Goal: Information Seeking & Learning: Learn about a topic

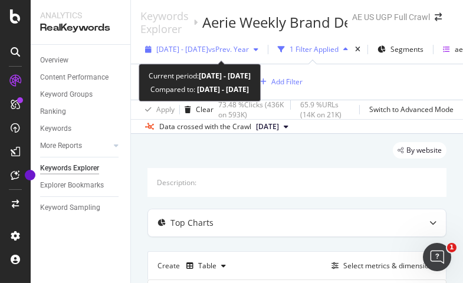
click at [208, 53] on span "2024 May. 14th - May. 20th" at bounding box center [182, 49] width 52 height 10
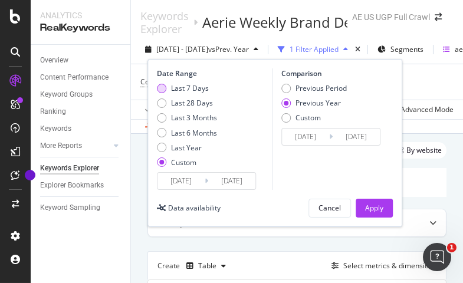
click at [189, 86] on div "Last 7 Days" at bounding box center [190, 88] width 38 height 10
type input "[DATE]"
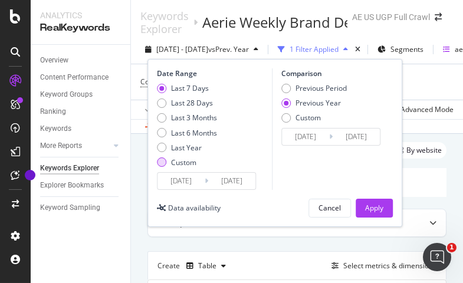
click at [186, 165] on div "Custom" at bounding box center [183, 163] width 25 height 10
type input "[DATE]"
click at [192, 179] on input "[DATE]" at bounding box center [181, 181] width 47 height 17
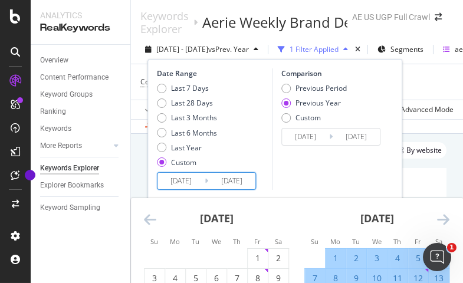
scroll to position [97, 0]
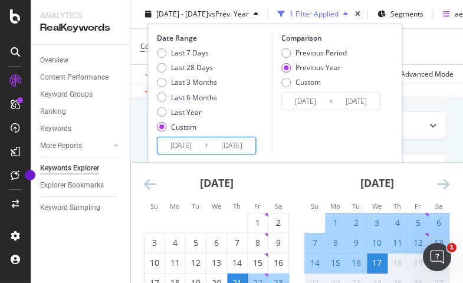
click at [398, 239] on div "11" at bounding box center [398, 243] width 20 height 12
type input "[DATE]"
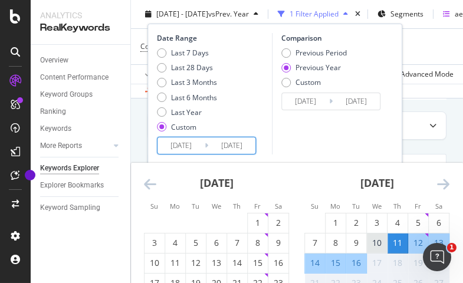
click at [381, 243] on div "10" at bounding box center [377, 243] width 20 height 12
type input "[DATE]"
click at [362, 260] on div "16" at bounding box center [357, 263] width 20 height 12
type input "[DATE]"
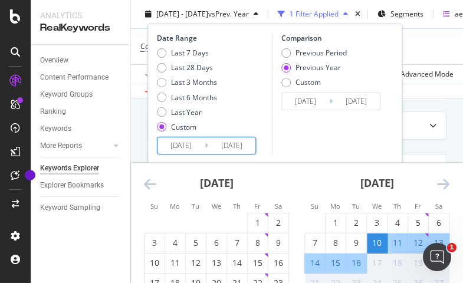
type input "[DATE]"
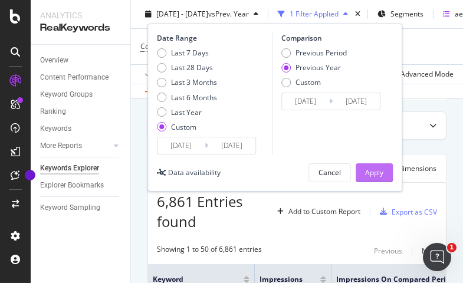
click at [365, 175] on div "Apply" at bounding box center [374, 173] width 18 height 10
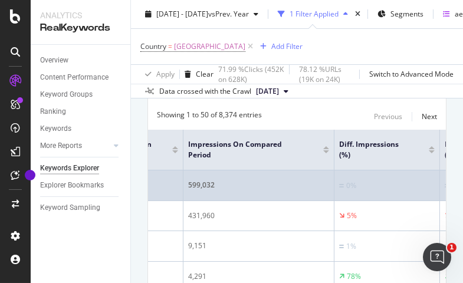
scroll to position [0, 177]
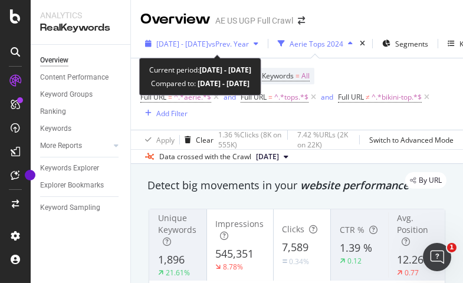
click at [249, 41] on span "vs Prev. Year" at bounding box center [228, 44] width 41 height 10
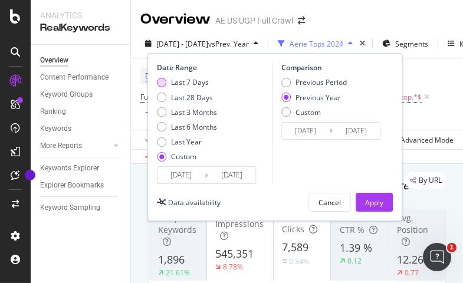
click at [194, 81] on div "Last 7 Days" at bounding box center [190, 82] width 38 height 10
type input "[DATE]"
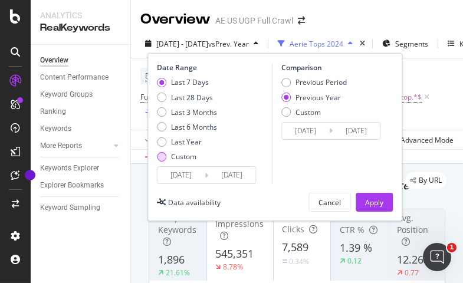
click at [191, 158] on div "Custom" at bounding box center [183, 157] width 25 height 10
type input "[DATE]"
click at [191, 171] on input "[DATE]" at bounding box center [181, 175] width 47 height 17
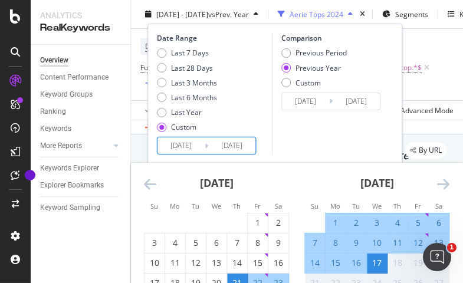
scroll to position [43, 0]
click at [375, 244] on div "10" at bounding box center [377, 243] width 20 height 12
type input "[DATE]"
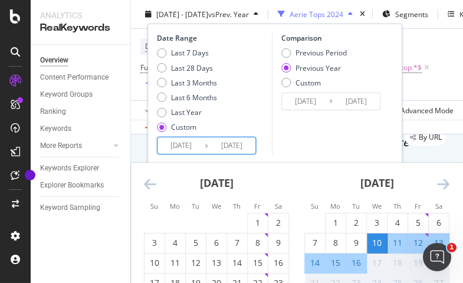
click at [360, 266] on div "16" at bounding box center [357, 263] width 20 height 12
type input "[DATE]"
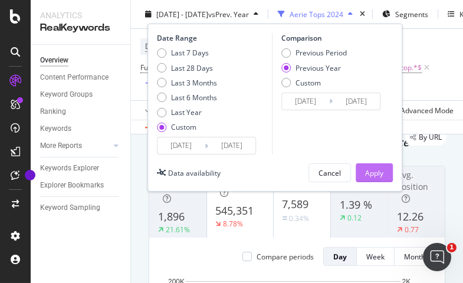
click at [373, 174] on div "Apply" at bounding box center [374, 173] width 18 height 10
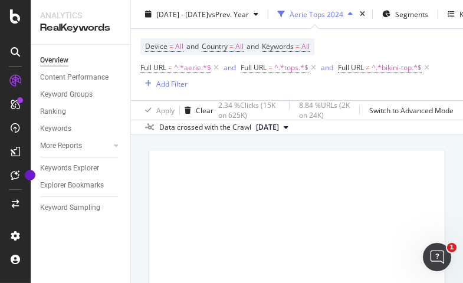
scroll to position [59, 0]
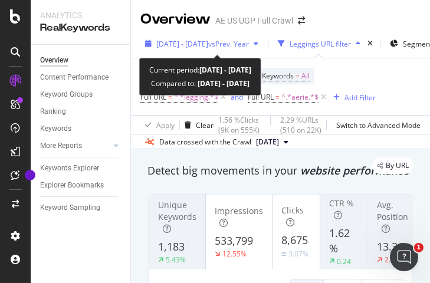
click at [236, 50] on div "[DATE] - [DATE] vs Prev. Year" at bounding box center [202, 44] width 123 height 18
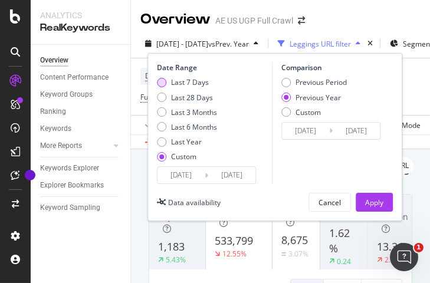
click at [190, 85] on div "Last 7 Days" at bounding box center [190, 82] width 38 height 10
type input "[DATE]"
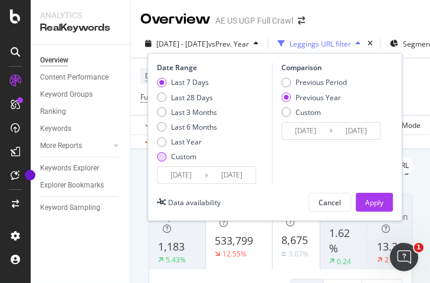
click at [181, 154] on div "Custom" at bounding box center [183, 157] width 25 height 10
type input "[DATE]"
click at [186, 174] on input "[DATE]" at bounding box center [181, 175] width 47 height 17
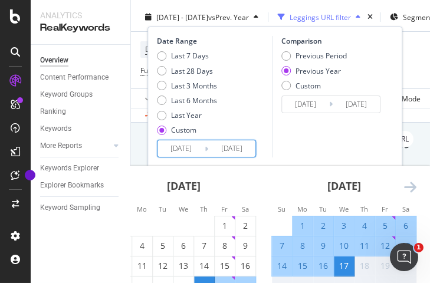
click at [339, 246] on div "10" at bounding box center [344, 246] width 20 height 12
type input "[DATE]"
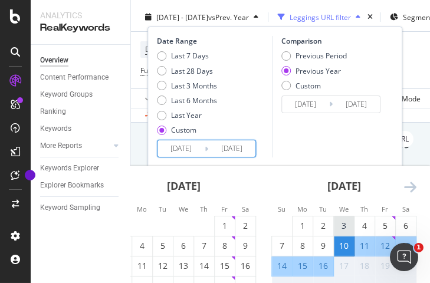
scroll to position [28, 0]
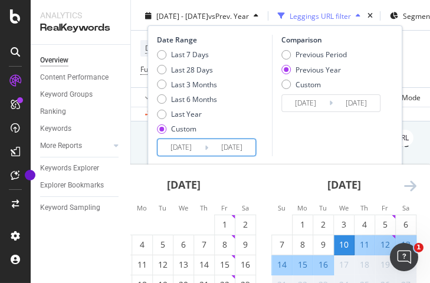
click at [327, 266] on div "16" at bounding box center [323, 265] width 20 height 12
type input "[DATE]"
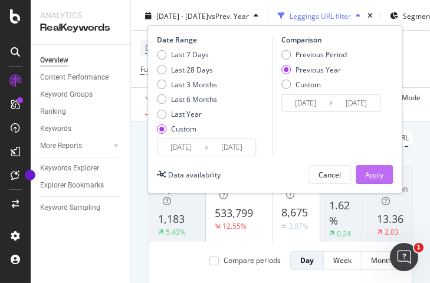
click at [380, 170] on div "Apply" at bounding box center [374, 175] width 18 height 10
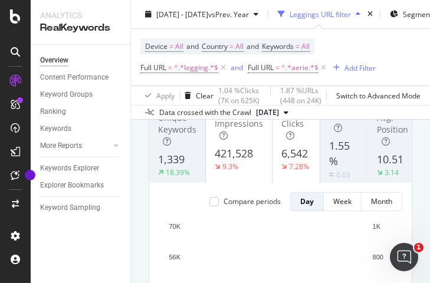
scroll to position [64, 0]
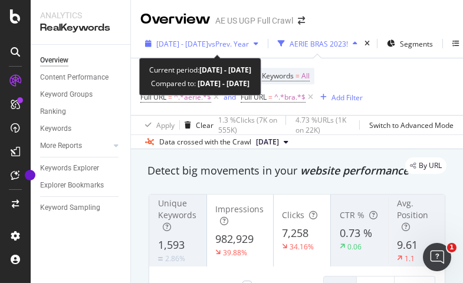
click at [239, 45] on span "vs Prev. Year" at bounding box center [228, 44] width 41 height 10
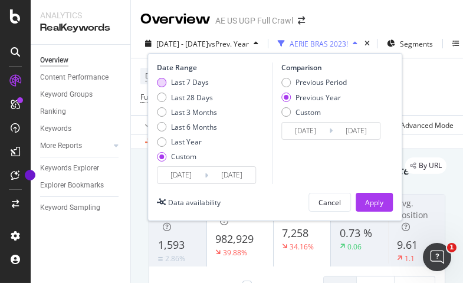
click at [190, 81] on div "Last 7 Days" at bounding box center [190, 82] width 38 height 10
type input "[DATE]"
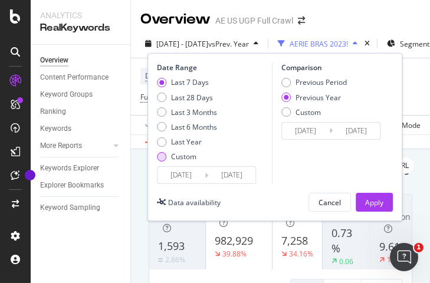
click at [178, 161] on div "Custom" at bounding box center [183, 157] width 25 height 10
type input "[DATE]"
click at [192, 172] on input "[DATE]" at bounding box center [181, 175] width 47 height 17
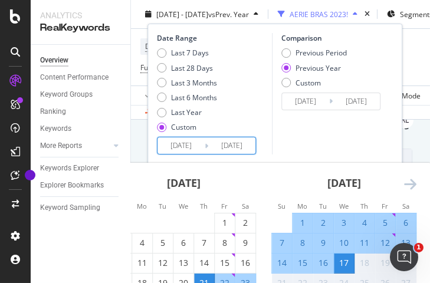
scroll to position [47, 0]
click at [346, 237] on div "10" at bounding box center [344, 243] width 20 height 12
type input "[DATE]"
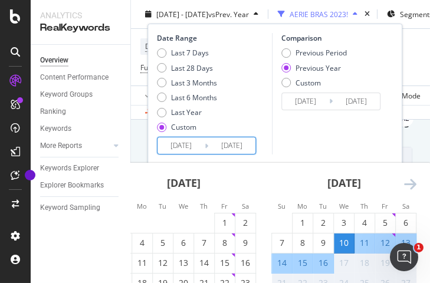
click at [327, 261] on div "16" at bounding box center [323, 263] width 20 height 12
type input "[DATE]"
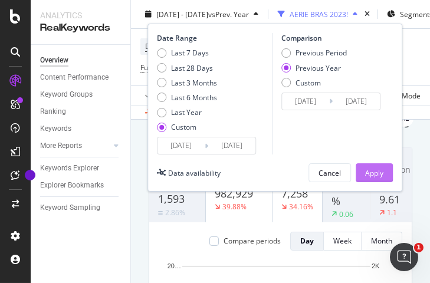
click at [358, 167] on button "Apply" at bounding box center [374, 173] width 37 height 19
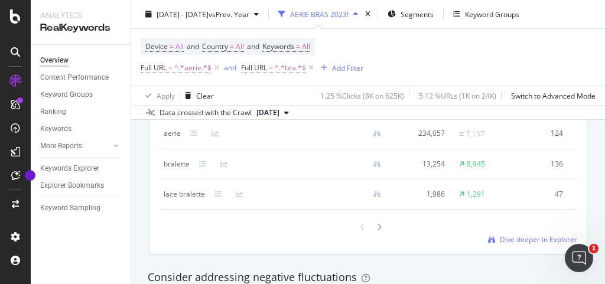
scroll to position [1238, 0]
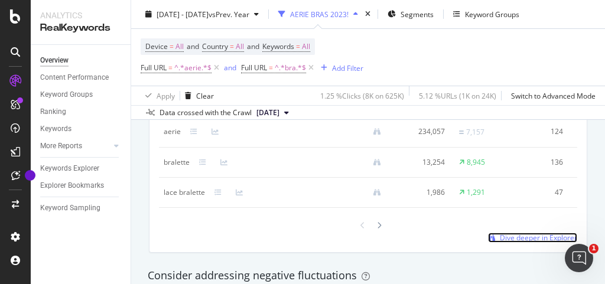
click at [507, 243] on span "Dive deeper in Explorer" at bounding box center [537, 238] width 77 height 10
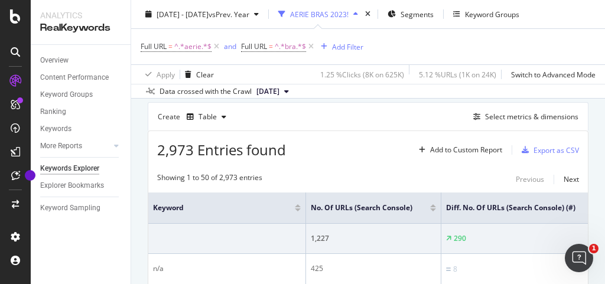
scroll to position [102, 0]
click at [486, 119] on div "Select metrics & dimensions" at bounding box center [531, 117] width 93 height 10
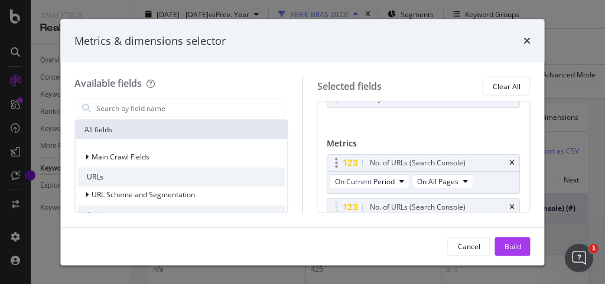
scroll to position [39, 0]
click at [510, 159] on icon "times" at bounding box center [512, 162] width 5 height 7
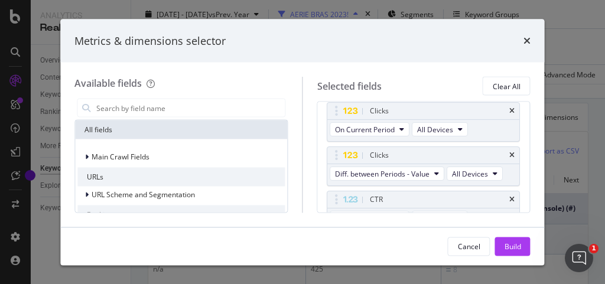
scroll to position [91, 0]
click at [510, 195] on icon "times" at bounding box center [512, 198] width 5 height 7
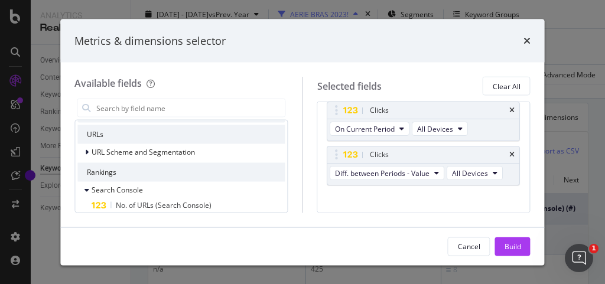
scroll to position [90, 0]
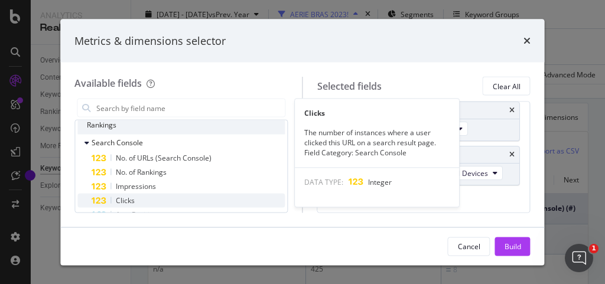
click at [130, 197] on span "Clicks" at bounding box center [125, 200] width 19 height 10
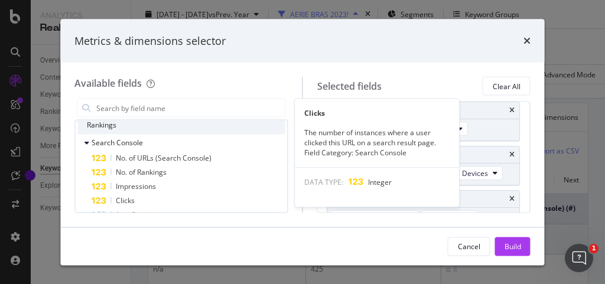
scroll to position [105, 0]
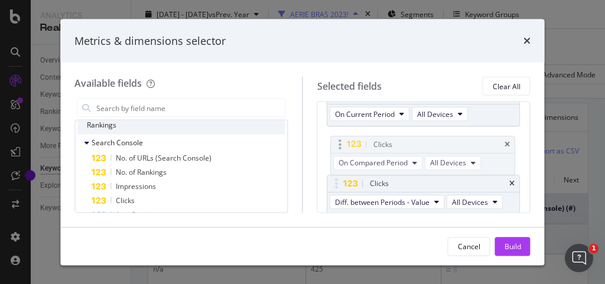
drag, startPoint x: 334, startPoint y: 185, endPoint x: 338, endPoint y: 142, distance: 43.3
click at [338, 142] on body "Analytics RealKeywords Overview Content Performance Keyword Groups Ranking Keyw…" at bounding box center [302, 142] width 605 height 284
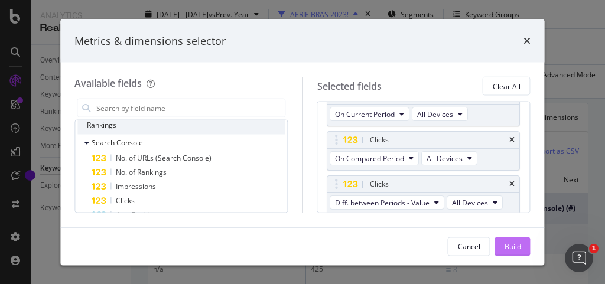
click at [521, 246] on button "Build" at bounding box center [512, 246] width 35 height 19
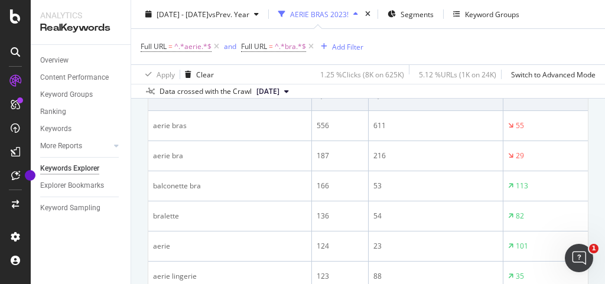
scroll to position [276, 0]
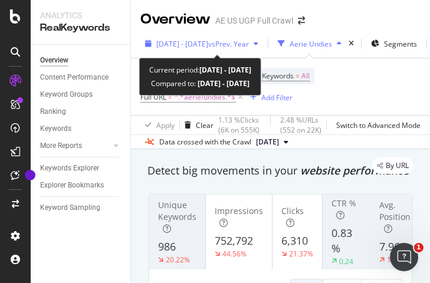
click at [208, 47] on span "2024 Apr. 8th - Apr. 14th" at bounding box center [182, 44] width 52 height 10
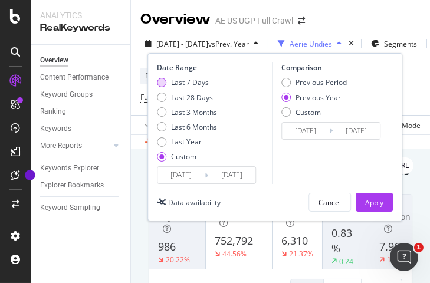
click at [179, 86] on div "Last 7 Days" at bounding box center [190, 82] width 38 height 10
type input "[DATE]"
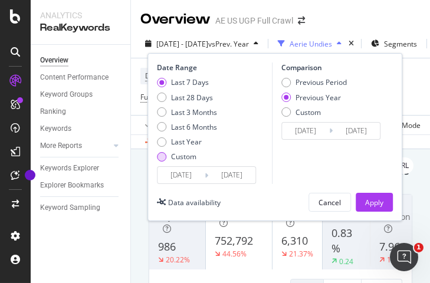
click at [176, 151] on div "Last 7 Days Last 28 Days Last 3 Months Last 6 Months Last Year Custom" at bounding box center [187, 121] width 60 height 89
click at [177, 154] on div "Custom" at bounding box center [183, 157] width 25 height 10
type input "[DATE]"
click at [190, 177] on input "[DATE]" at bounding box center [181, 175] width 47 height 17
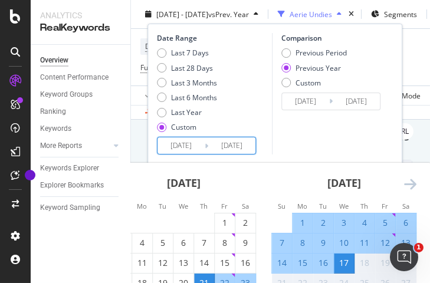
scroll to position [35, 0]
click at [337, 240] on div "10" at bounding box center [344, 243] width 20 height 12
type input "[DATE]"
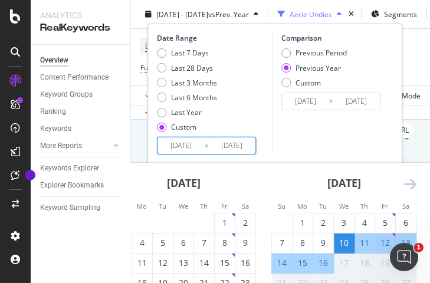
click at [329, 266] on div "16" at bounding box center [323, 263] width 20 height 12
type input "[DATE]"
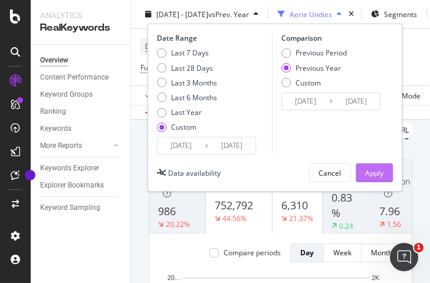
click at [391, 174] on button "Apply" at bounding box center [374, 173] width 37 height 19
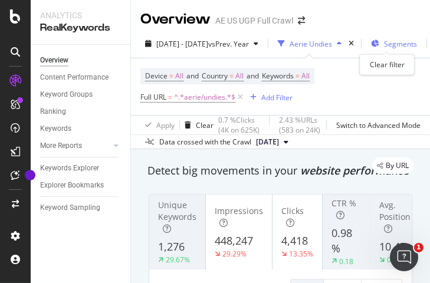
click at [357, 43] on div "times" at bounding box center [352, 44] width 10 height 12
click at [388, 43] on span "Segments" at bounding box center [400, 44] width 33 height 10
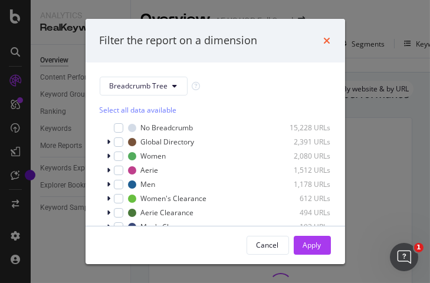
click at [325, 37] on icon "times" at bounding box center [327, 40] width 7 height 9
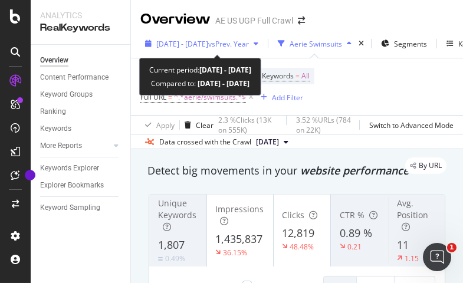
click at [239, 47] on span "vs Prev. Year" at bounding box center [228, 44] width 41 height 10
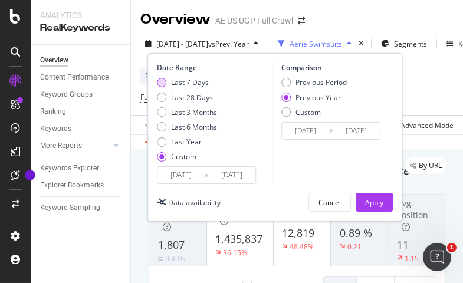
click at [182, 83] on div "Last 7 Days" at bounding box center [190, 82] width 38 height 10
type input "[DATE]"
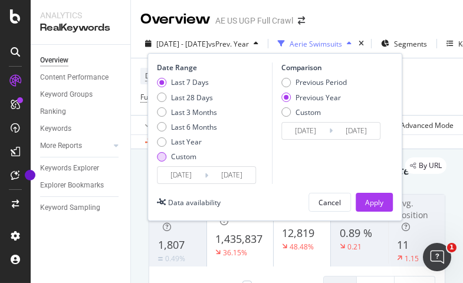
click at [187, 157] on div "Custom" at bounding box center [183, 157] width 25 height 10
type input "[DATE]"
click at [189, 175] on input "[DATE]" at bounding box center [181, 175] width 47 height 17
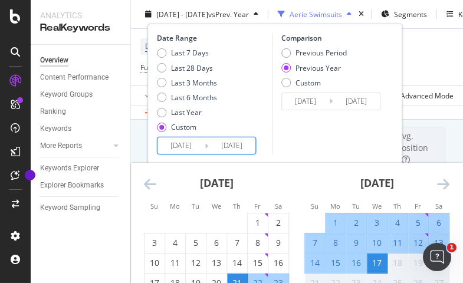
scroll to position [69, 0]
click at [375, 240] on div "10" at bounding box center [377, 243] width 20 height 12
type input "[DATE]"
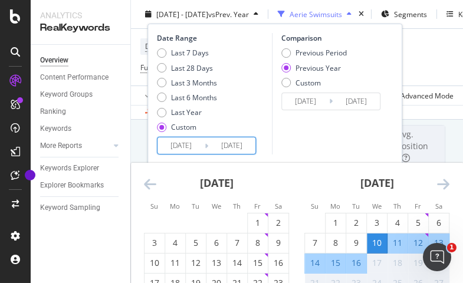
click at [360, 264] on div "16" at bounding box center [357, 263] width 20 height 12
type input "[DATE]"
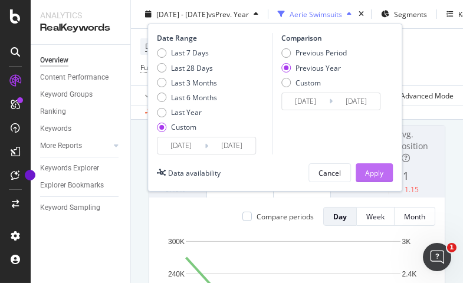
click at [370, 166] on div "Apply" at bounding box center [374, 173] width 18 height 18
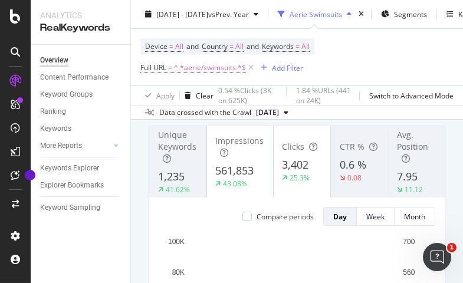
scroll to position [61, 0]
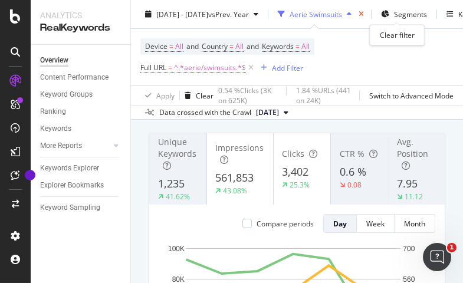
click at [364, 14] on icon "times" at bounding box center [361, 14] width 5 height 7
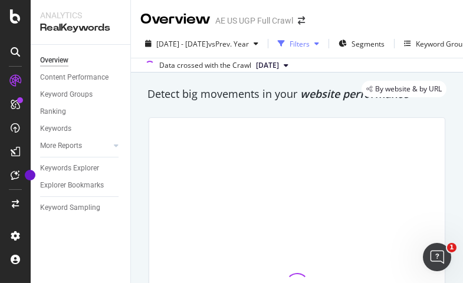
click at [310, 45] on div "Filters" at bounding box center [300, 44] width 20 height 10
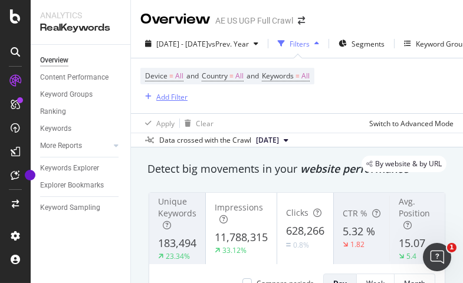
click at [152, 99] on div "button" at bounding box center [149, 96] width 16 height 7
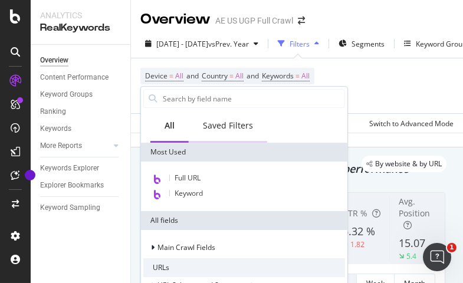
click at [217, 125] on div "Saved Filters" at bounding box center [228, 126] width 50 height 12
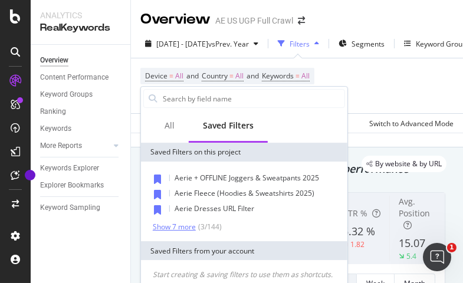
click at [163, 228] on div "Show 7 more" at bounding box center [174, 227] width 43 height 8
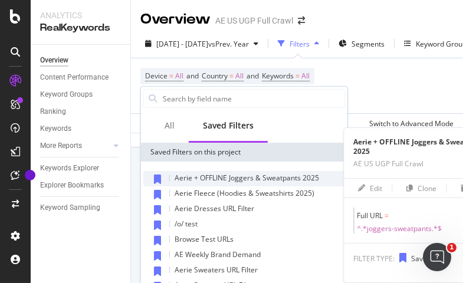
click at [197, 178] on span "Aerie + OFFLINE Joggers & Sweatpants 2025" at bounding box center [247, 178] width 145 height 10
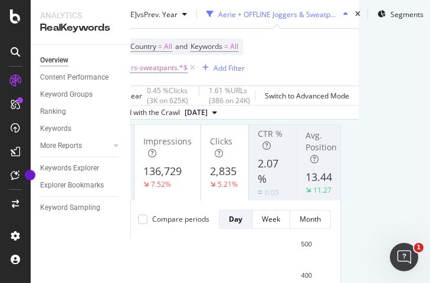
scroll to position [70, 70]
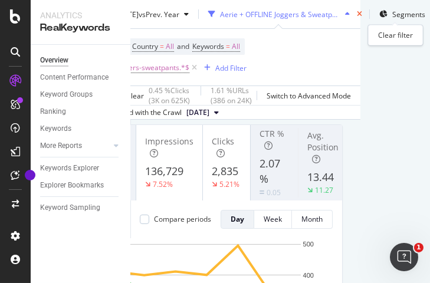
click at [362, 14] on icon "times" at bounding box center [359, 14] width 5 height 7
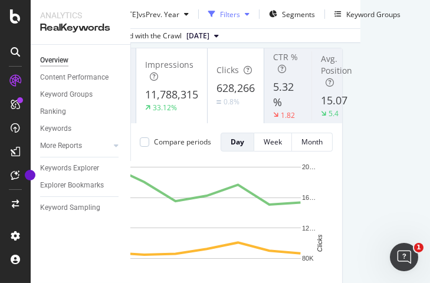
click at [254, 18] on div "button" at bounding box center [247, 14] width 14 height 7
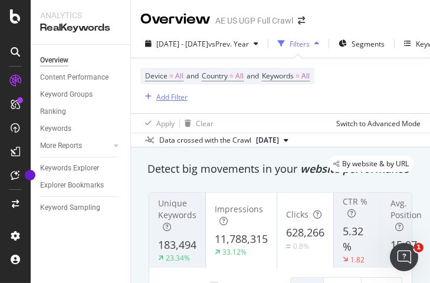
click at [173, 100] on div "Add Filter" at bounding box center [171, 97] width 31 height 10
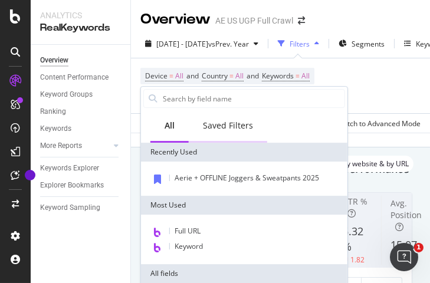
click at [237, 133] on div "Saved Filters" at bounding box center [228, 126] width 79 height 32
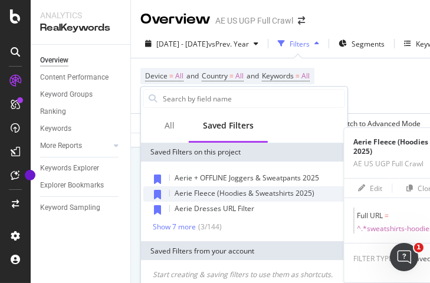
click at [264, 194] on span "Aerie Fleece (Hoodies & Sweatshirts 2025)" at bounding box center [245, 193] width 140 height 10
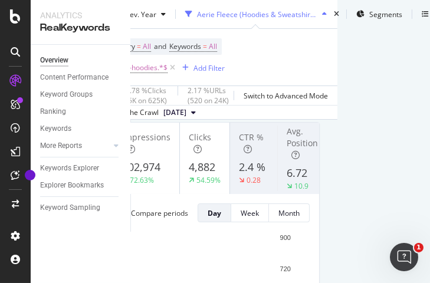
scroll to position [72, 106]
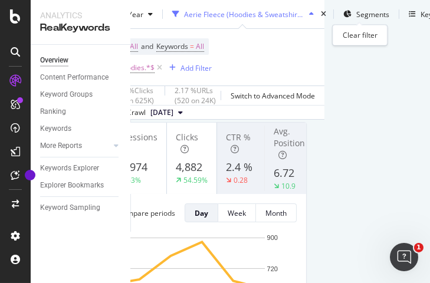
drag, startPoint x: 360, startPoint y: 17, endPoint x: 291, endPoint y: 24, distance: 68.9
click at [326, 17] on icon "times" at bounding box center [323, 14] width 5 height 7
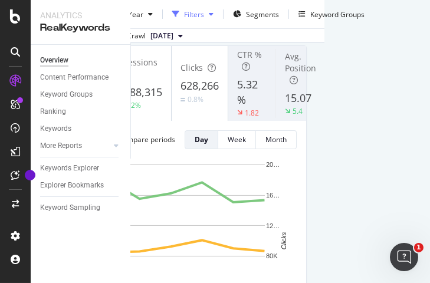
click at [204, 19] on div "Filters" at bounding box center [194, 14] width 20 height 10
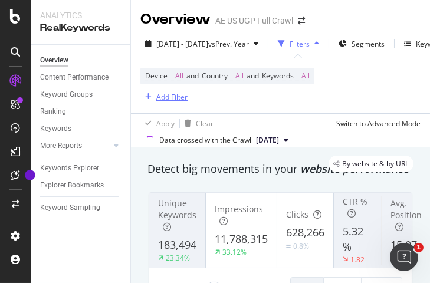
click at [168, 100] on div "Add Filter" at bounding box center [171, 97] width 31 height 10
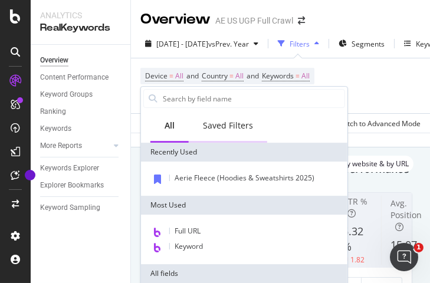
click at [220, 133] on div "Saved Filters" at bounding box center [228, 126] width 79 height 32
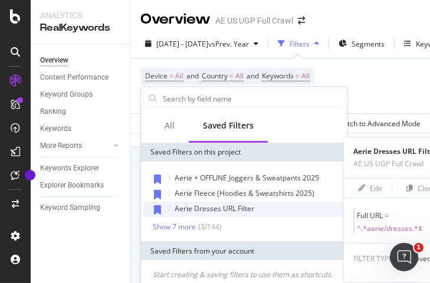
click at [202, 205] on span "Aerie Dresses URL Filter" at bounding box center [215, 209] width 80 height 10
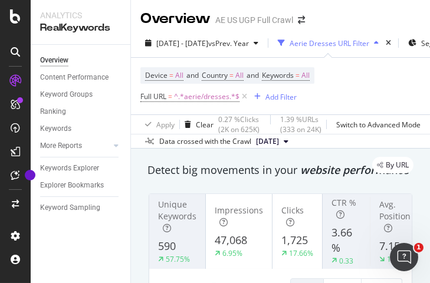
scroll to position [1, 54]
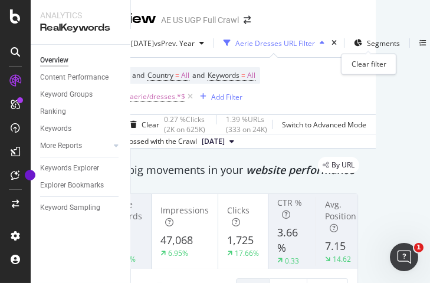
drag, startPoint x: 371, startPoint y: 45, endPoint x: 288, endPoint y: 41, distance: 82.8
click at [337, 45] on icon "times" at bounding box center [334, 43] width 5 height 7
click at [288, 41] on div "Aerie Dresses URL Filter" at bounding box center [276, 43] width 80 height 10
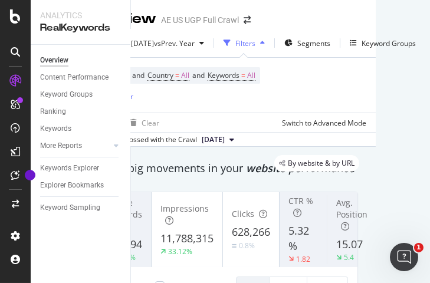
click at [178, 94] on div "Device = All and Country = All and Keywords = All Add Filter" at bounding box center [173, 85] width 174 height 36
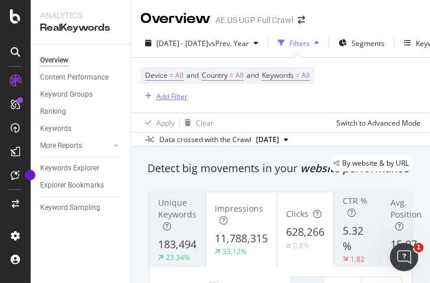
click at [178, 94] on div "Add Filter" at bounding box center [171, 97] width 31 height 10
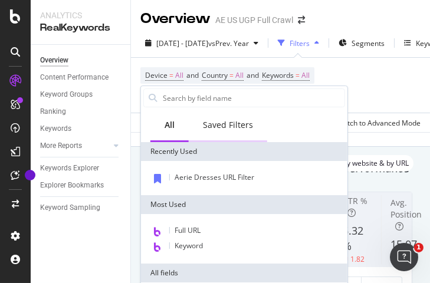
click at [237, 125] on div "Saved Filters" at bounding box center [228, 125] width 50 height 12
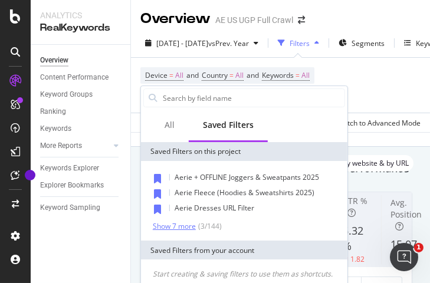
click at [185, 224] on div "Show 7 more" at bounding box center [174, 227] width 43 height 8
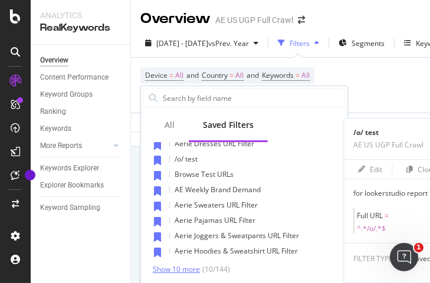
scroll to position [65, 0]
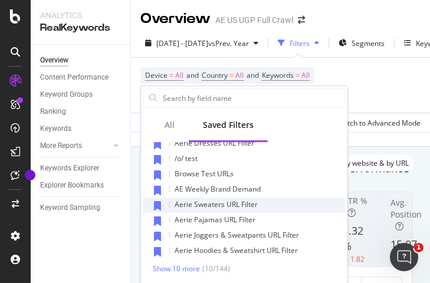
click at [217, 198] on div "Aerie Sweaters URL Filter" at bounding box center [244, 205] width 202 height 15
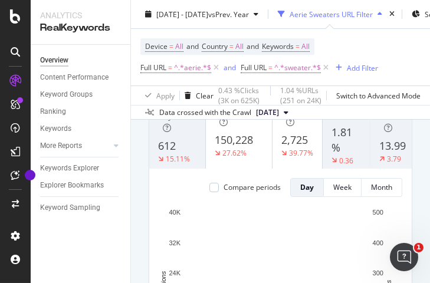
scroll to position [66, 0]
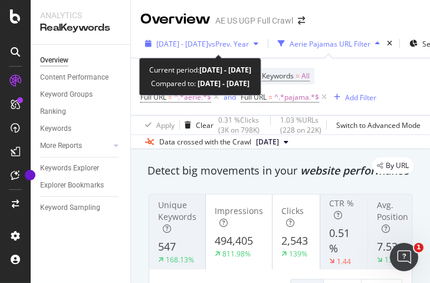
click at [240, 47] on span "vs Prev. Year" at bounding box center [228, 44] width 41 height 10
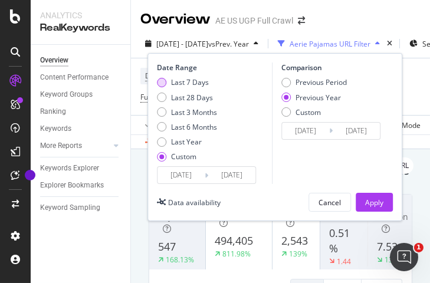
click at [200, 83] on div "Last 7 Days" at bounding box center [190, 82] width 38 height 10
type input "[DATE]"
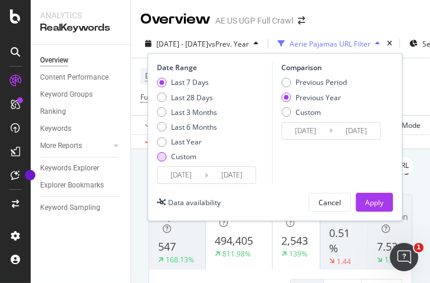
click at [184, 156] on div "Custom" at bounding box center [183, 157] width 25 height 10
type input "[DATE]"
click at [194, 178] on input "[DATE]" at bounding box center [181, 175] width 47 height 17
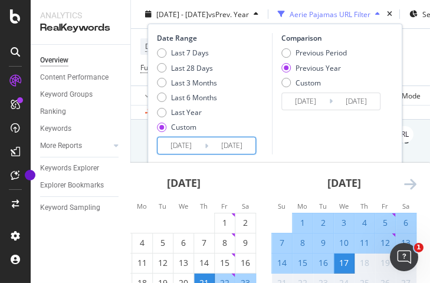
scroll to position [35, 0]
click at [342, 243] on div "10" at bounding box center [344, 243] width 20 height 12
type input "[DATE]"
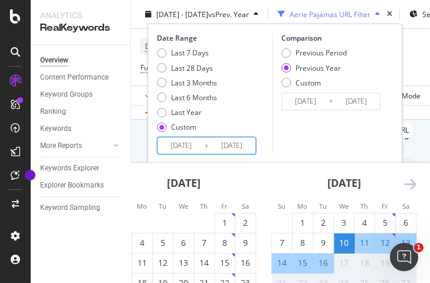
click at [325, 264] on div "16" at bounding box center [323, 263] width 20 height 12
type input "[DATE]"
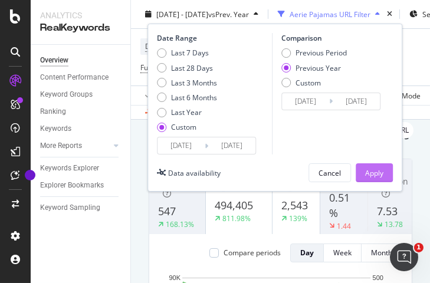
click at [386, 173] on button "Apply" at bounding box center [374, 173] width 37 height 19
